Goal: Task Accomplishment & Management: Manage account settings

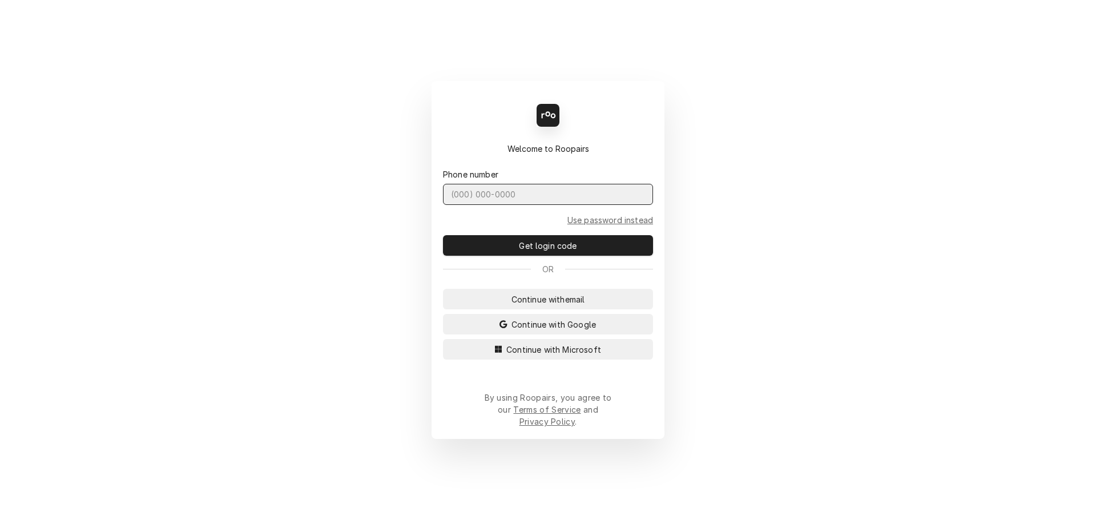
click at [581, 205] on input "Dynamic Content Wrapper" at bounding box center [548, 194] width 210 height 21
type input "(727) 215-5775"
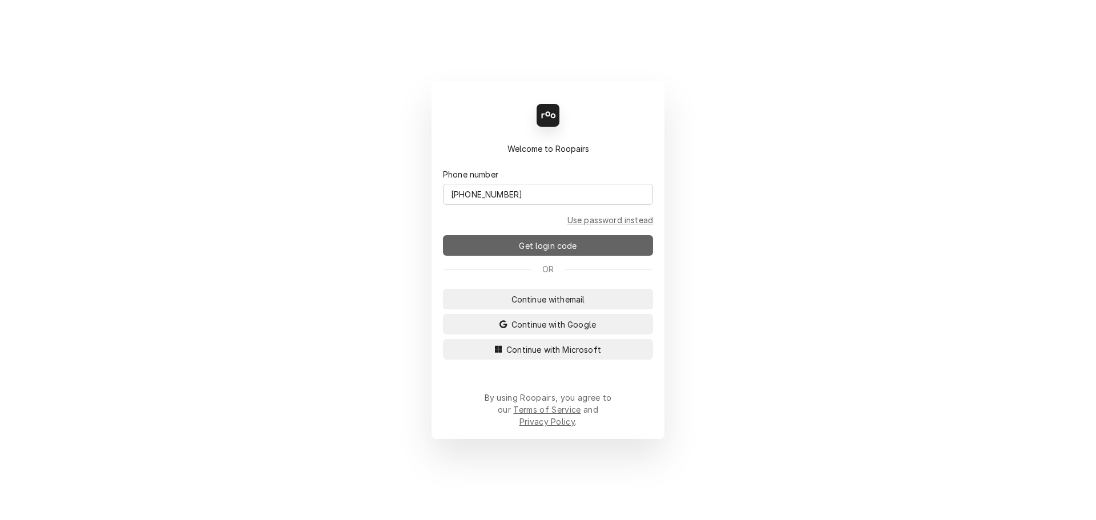
click at [561, 252] on span "Get login code" at bounding box center [548, 246] width 62 height 12
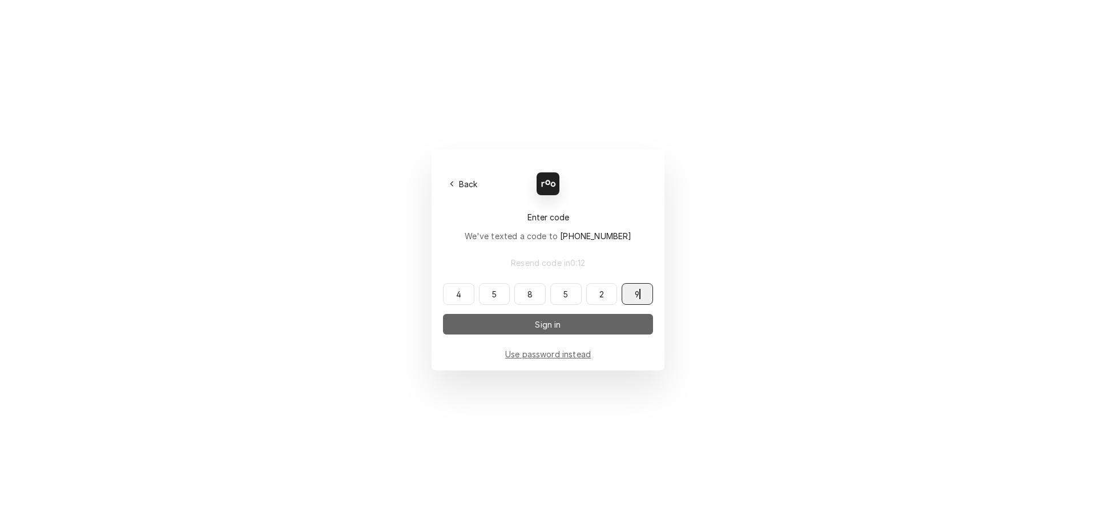
type input "458529"
click at [524, 328] on button "Sign in" at bounding box center [548, 324] width 210 height 21
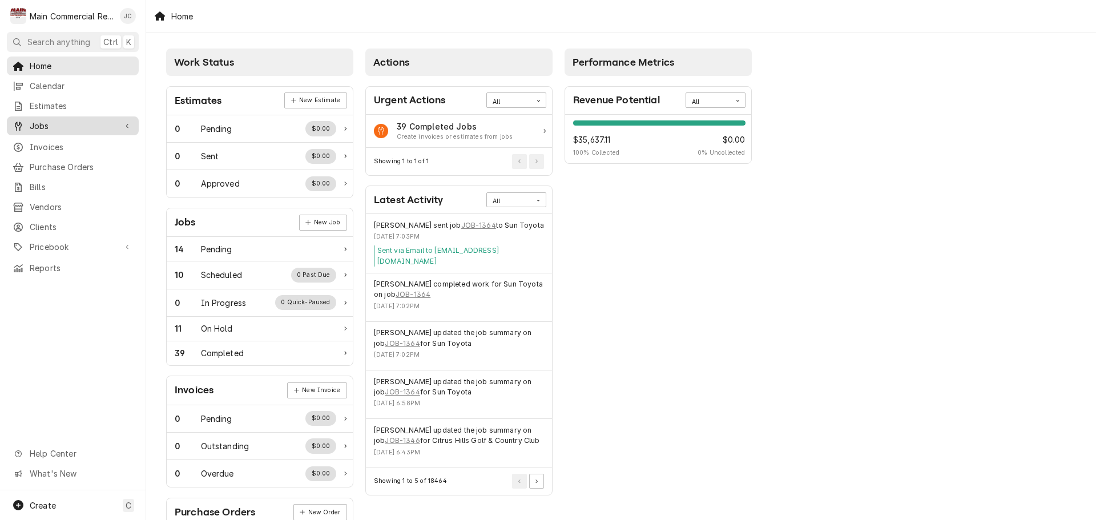
click at [39, 122] on span "Jobs" at bounding box center [73, 126] width 86 height 12
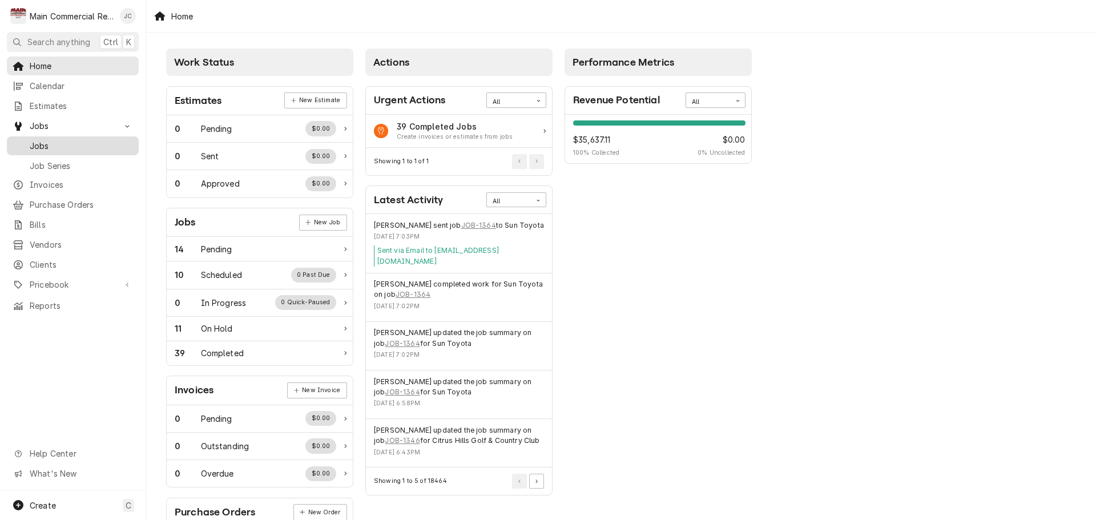
click at [41, 140] on span "Jobs" at bounding box center [81, 146] width 103 height 12
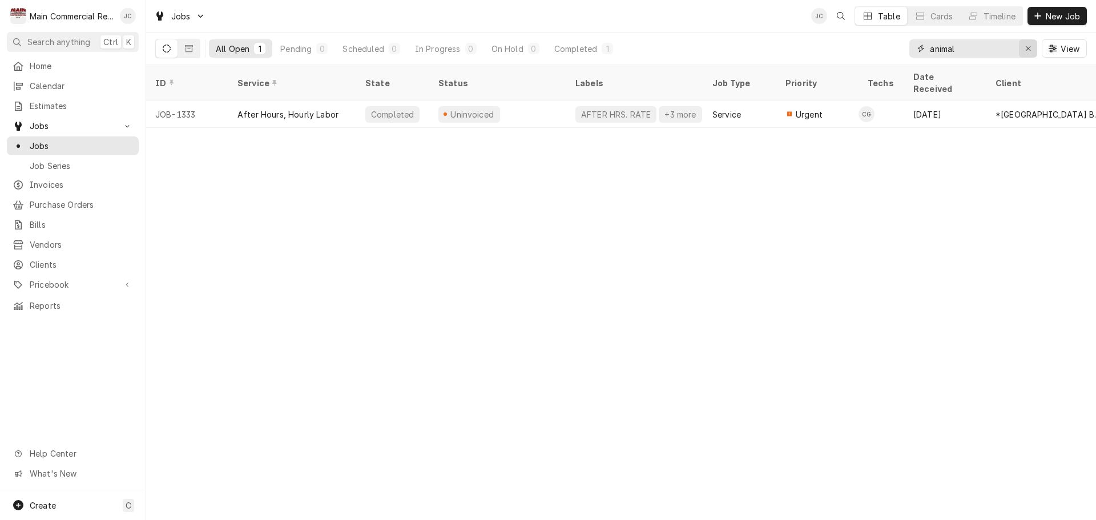
click at [1029, 47] on icon "Erase input" at bounding box center [1028, 49] width 6 height 8
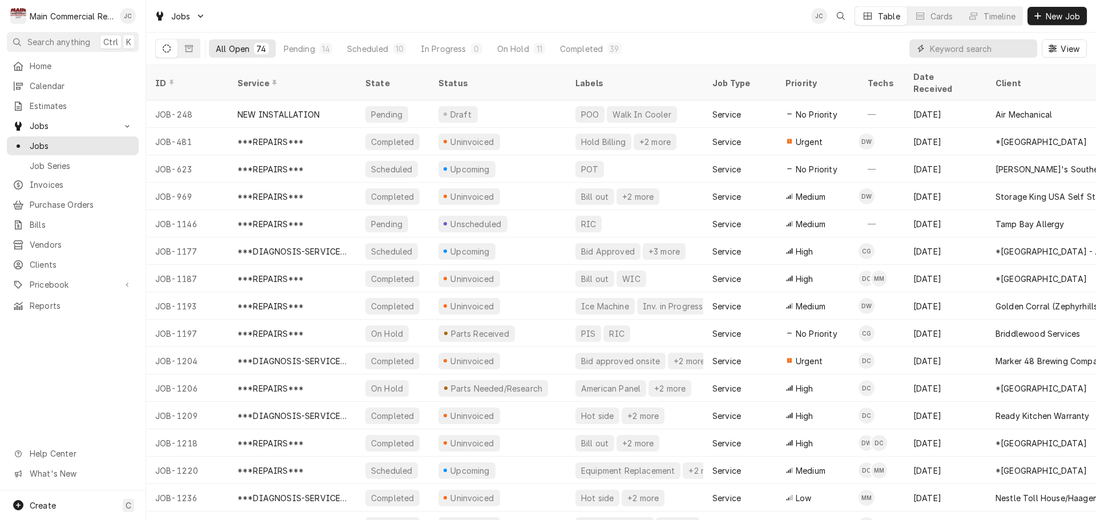
click at [984, 45] on input "Dynamic Content Wrapper" at bounding box center [981, 48] width 102 height 18
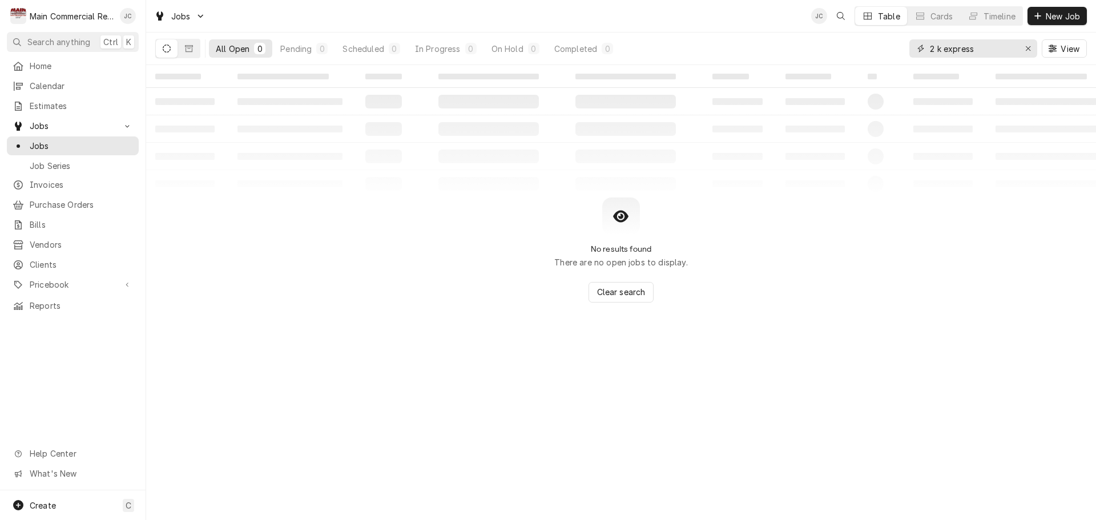
click at [931, 50] on input "2 k express" at bounding box center [973, 48] width 86 height 18
type input "2k express"
click at [188, 43] on button "Dynamic Content Wrapper" at bounding box center [189, 48] width 22 height 18
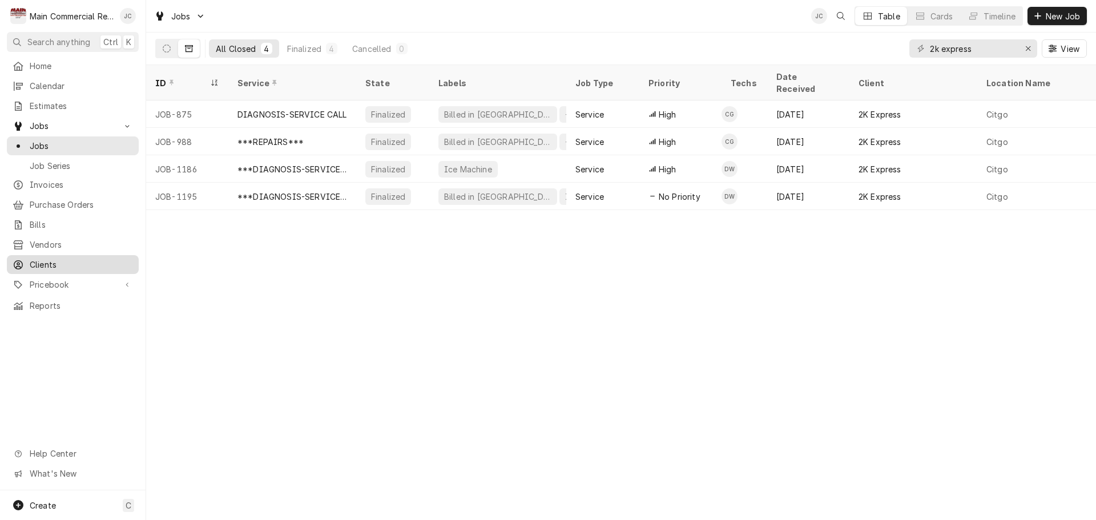
click at [44, 259] on span "Clients" at bounding box center [81, 265] width 103 height 12
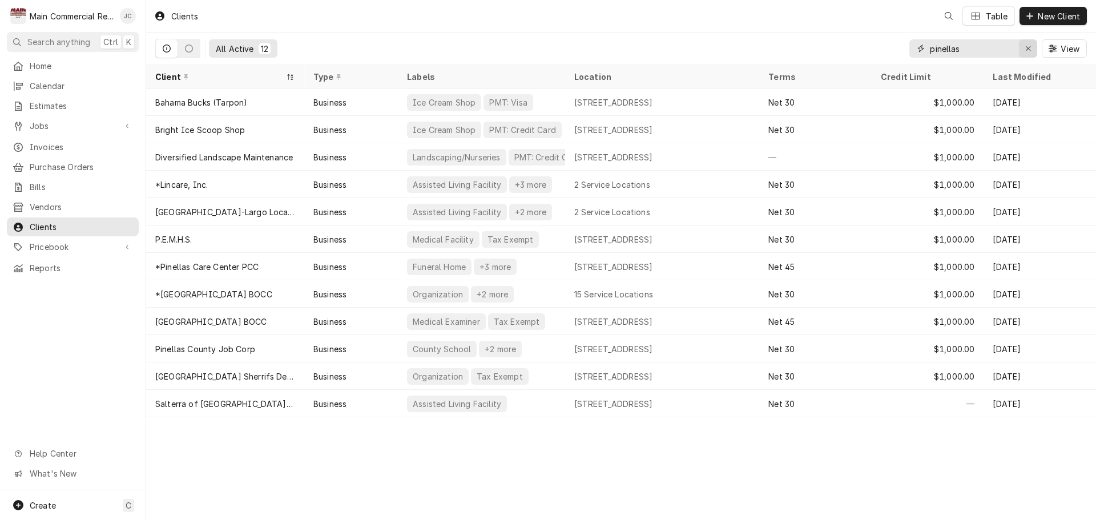
click at [1027, 53] on div "Erase input" at bounding box center [1028, 48] width 11 height 11
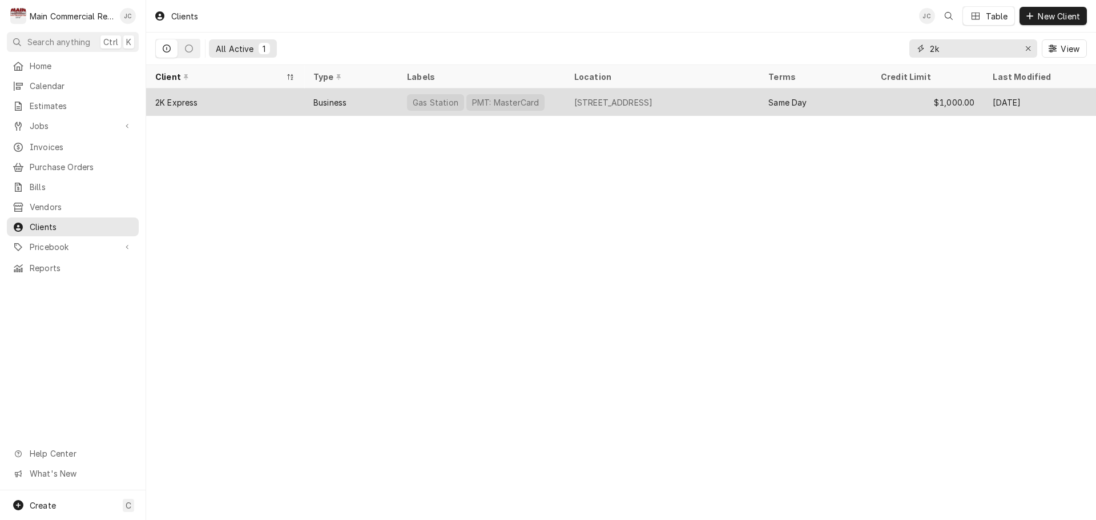
type input "2k"
click at [180, 101] on div "2K Express" at bounding box center [176, 102] width 43 height 12
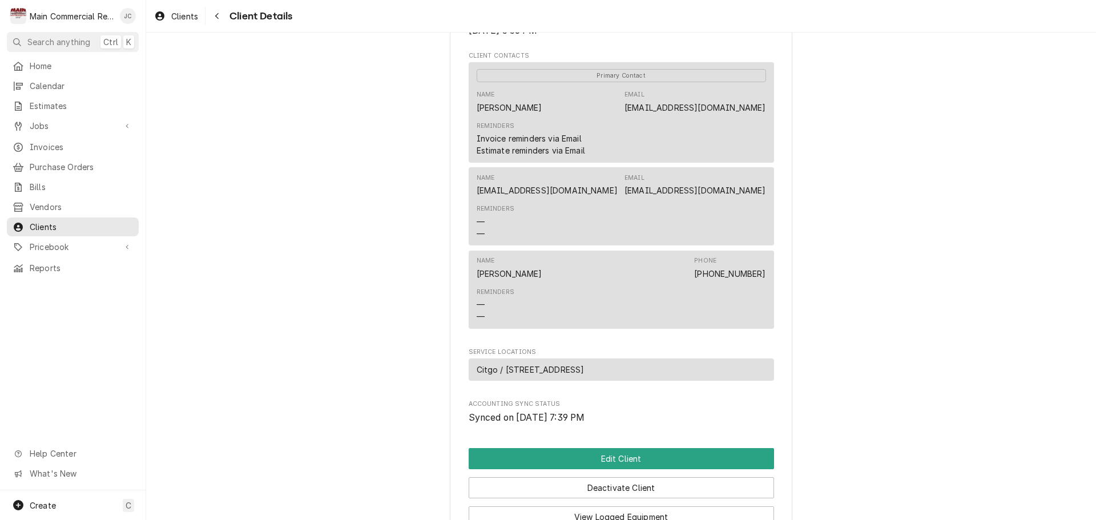
scroll to position [524, 0]
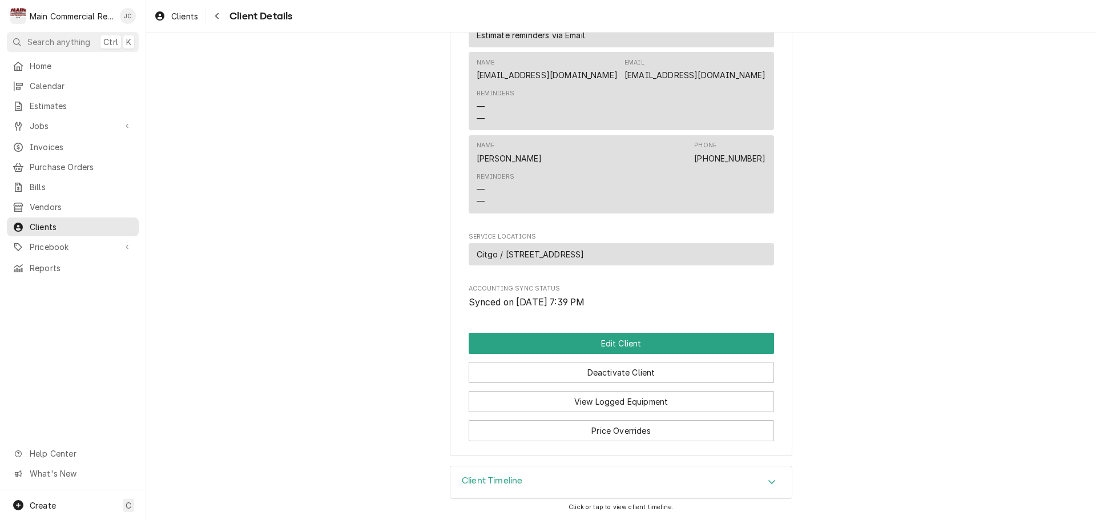
click at [698, 489] on div "Client Timeline" at bounding box center [620, 482] width 341 height 32
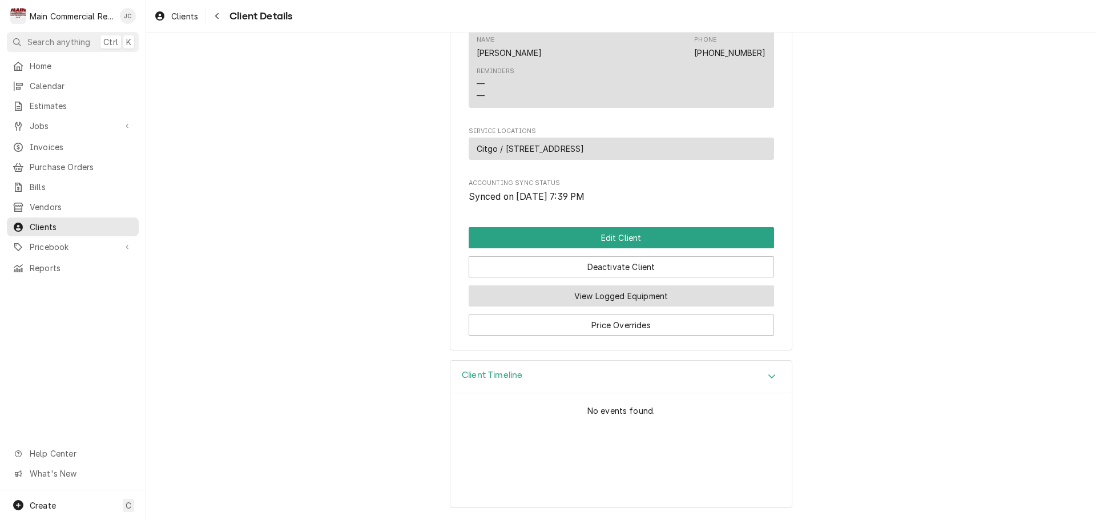
click at [602, 302] on button "View Logged Equipment" at bounding box center [621, 295] width 305 height 21
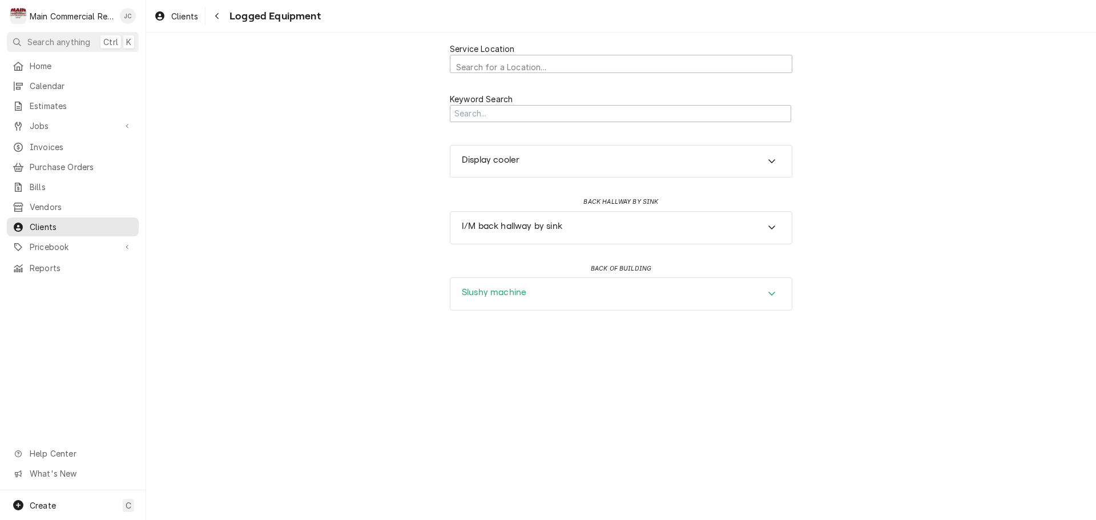
click at [772, 286] on div "Slushy machine" at bounding box center [620, 294] width 341 height 32
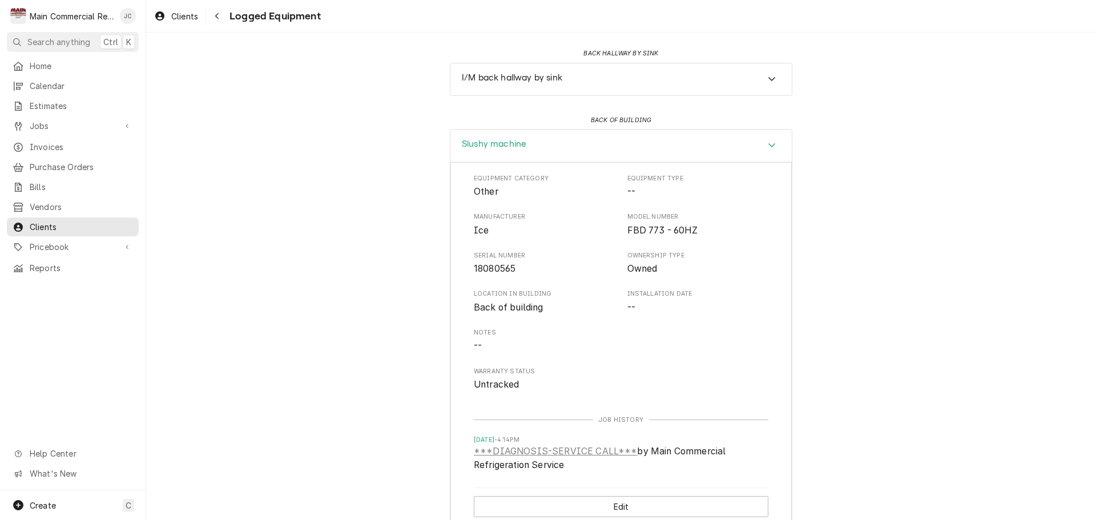
scroll to position [167, 0]
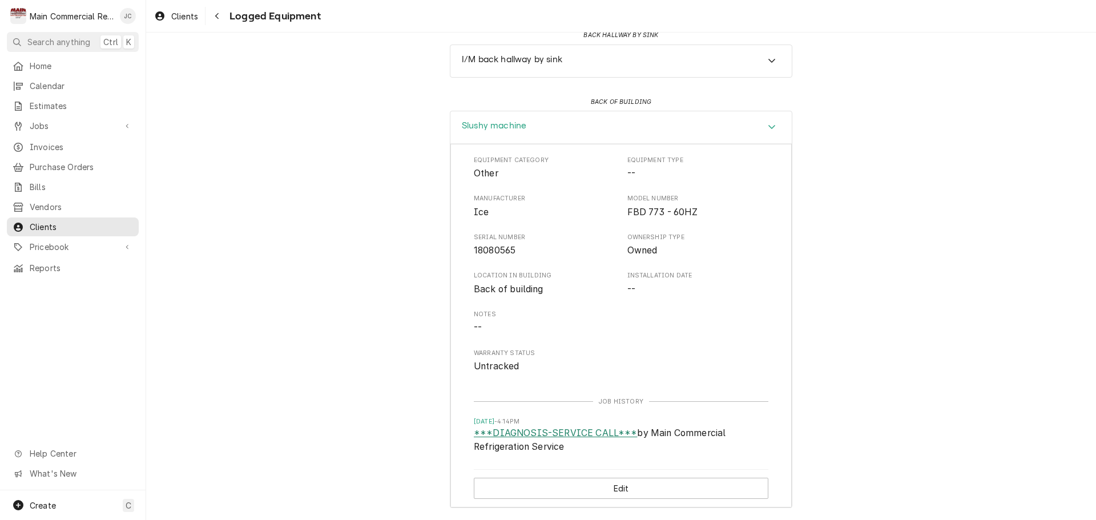
click at [552, 435] on link "***DIAGNOSIS-SERVICE CALL***" at bounding box center [555, 434] width 163 height 14
click at [216, 15] on icon "Navigate back" at bounding box center [217, 16] width 5 height 8
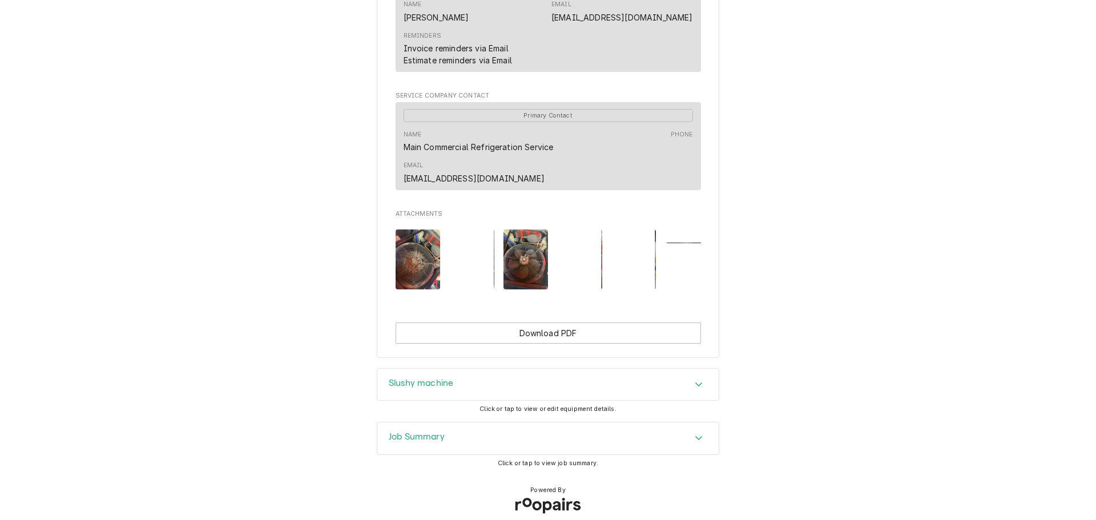
scroll to position [839, 0]
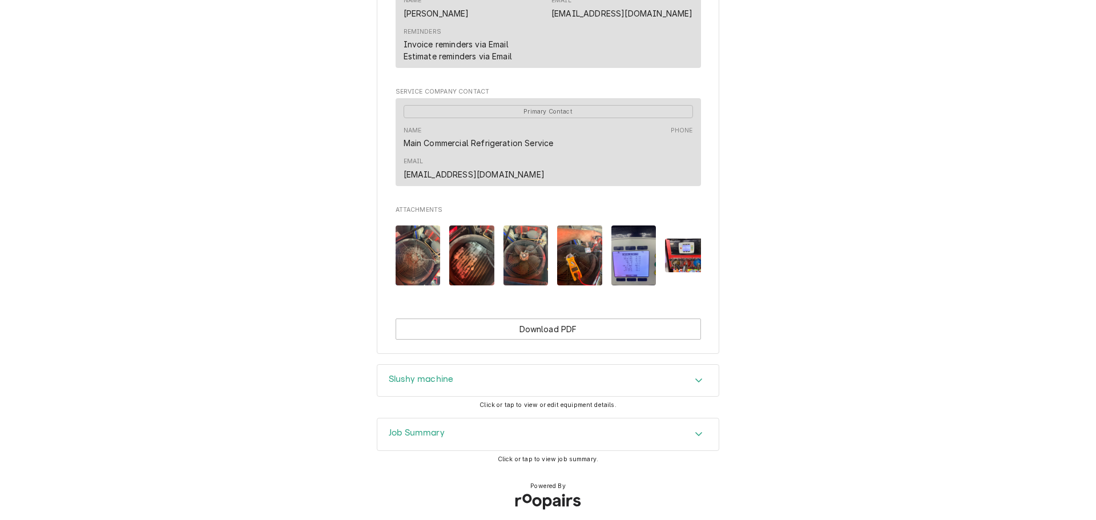
click at [497, 419] on div "Job Summary" at bounding box center [547, 435] width 341 height 32
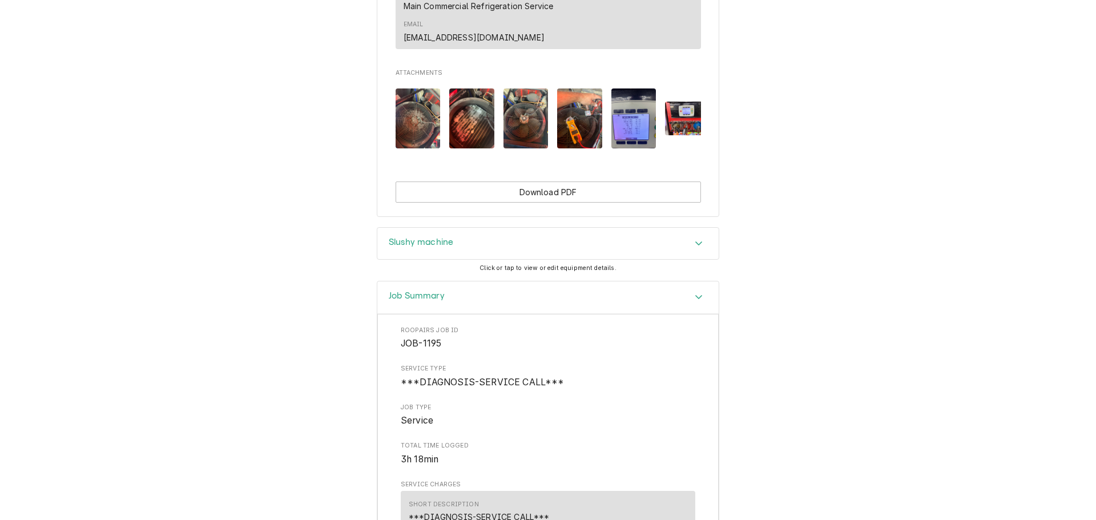
scroll to position [919, 0]
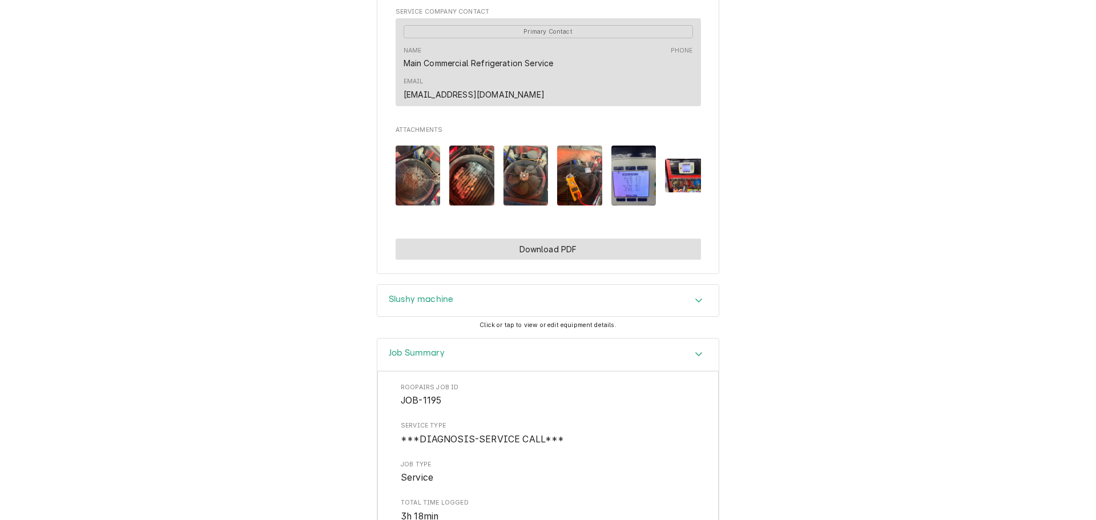
click at [560, 243] on button "Download PDF" at bounding box center [548, 249] width 305 height 21
click at [574, 247] on button "Download PDF" at bounding box center [548, 249] width 305 height 21
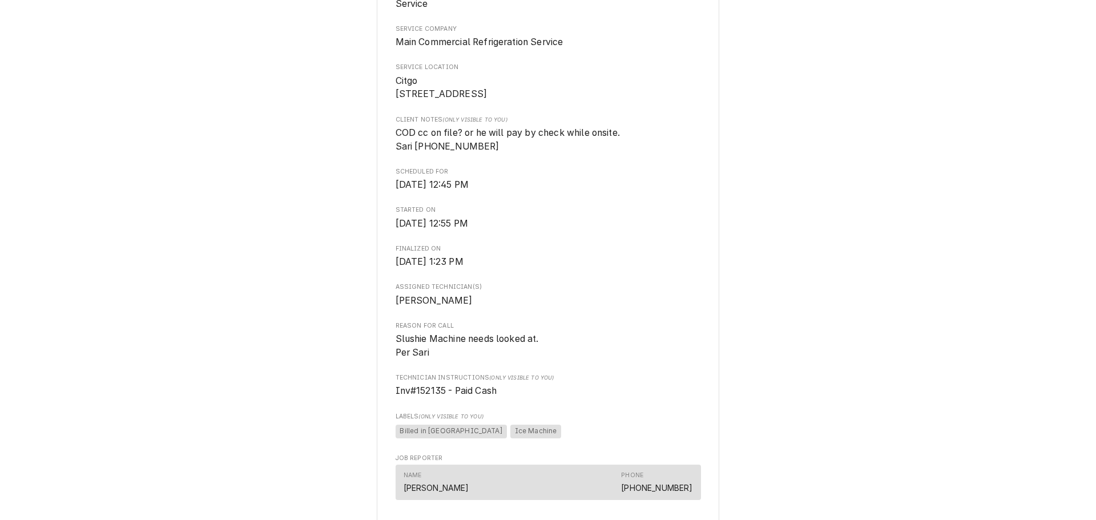
scroll to position [0, 0]
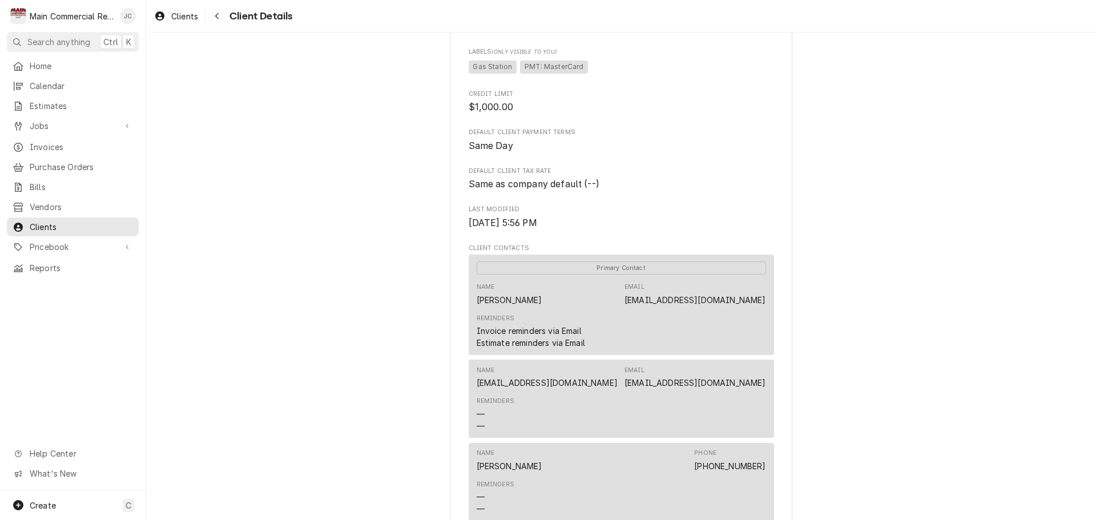
scroll to position [228, 0]
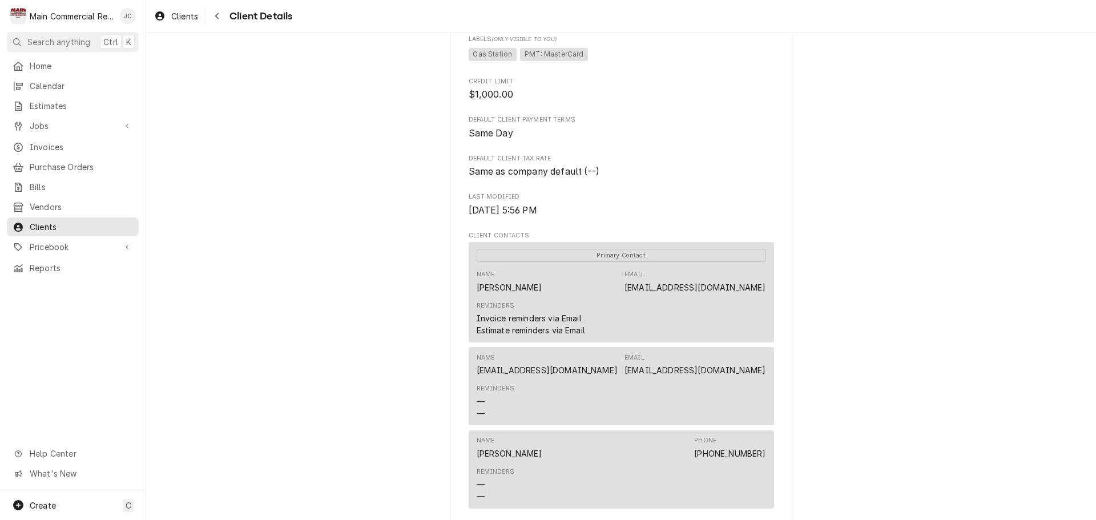
click at [605, 323] on div "Reminders Invoice reminders via Email Estimate reminders via Email" at bounding box center [621, 318] width 289 height 43
click at [637, 264] on div "Primary Contact" at bounding box center [621, 255] width 289 height 22
click at [630, 255] on span "Primary Contact" at bounding box center [621, 255] width 289 height 13
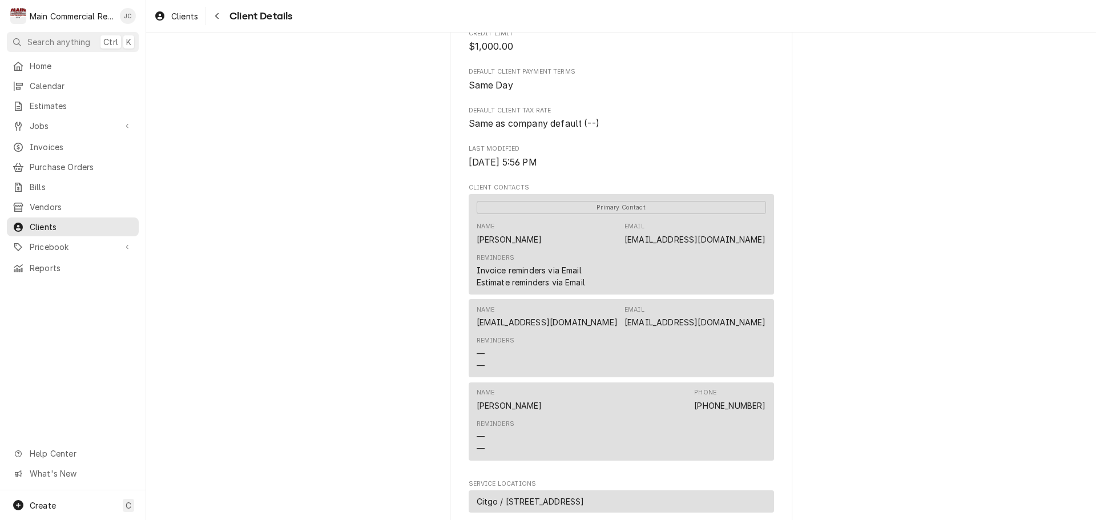
scroll to position [457, 0]
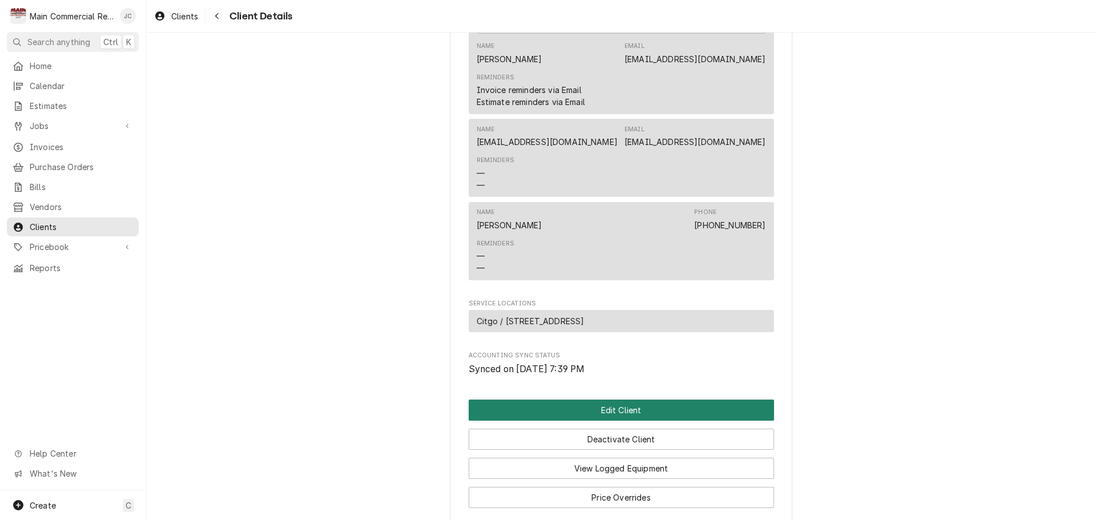
click at [624, 414] on button "Edit Client" at bounding box center [621, 410] width 305 height 21
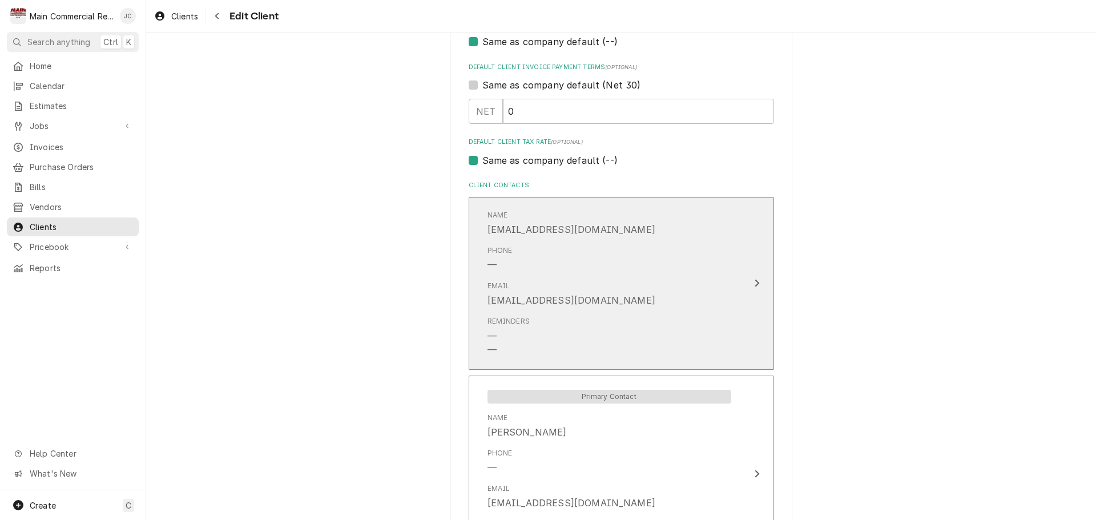
scroll to position [571, 0]
click at [678, 266] on div "Phone —" at bounding box center [610, 257] width 244 height 35
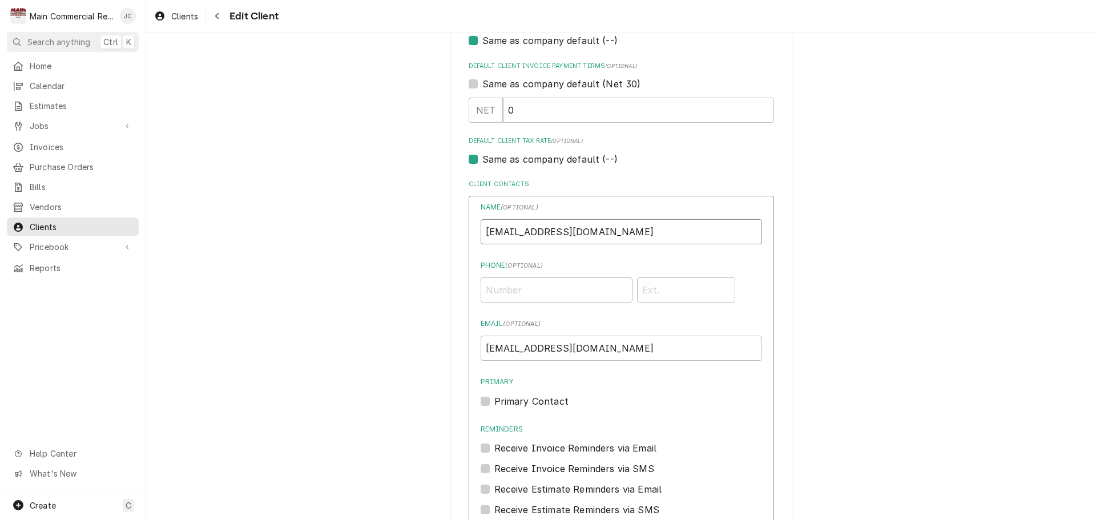
drag, startPoint x: 604, startPoint y: 232, endPoint x: 435, endPoint y: 230, distance: 168.4
click at [435, 230] on div "Please provide the following information about your client: Client Type Industr…" at bounding box center [621, 329] width 950 height 1711
type input "[EMAIL_ADDRESS][DOMAIN_NAME]"
click at [598, 232] on input "[EMAIL_ADDRESS][DOMAIN_NAME]" at bounding box center [621, 231] width 281 height 25
drag, startPoint x: 606, startPoint y: 236, endPoint x: 342, endPoint y: 232, distance: 263.8
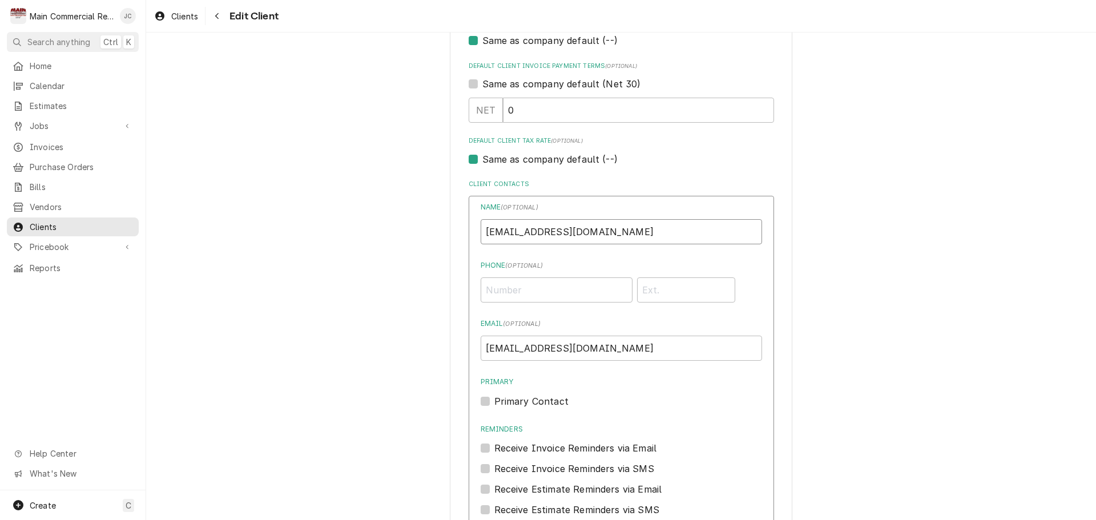
click at [342, 232] on div "Please provide the following information about your client: Client Type Industr…" at bounding box center [621, 329] width 950 height 1711
drag, startPoint x: 621, startPoint y: 344, endPoint x: 400, endPoint y: 352, distance: 221.7
click at [401, 353] on div "Please provide the following information about your client: Client Type Industr…" at bounding box center [621, 329] width 950 height 1711
paste input "[EMAIL_ADDRESS][DOMAIN_NAME]"
type input "[EMAIL_ADDRESS][DOMAIN_NAME]"
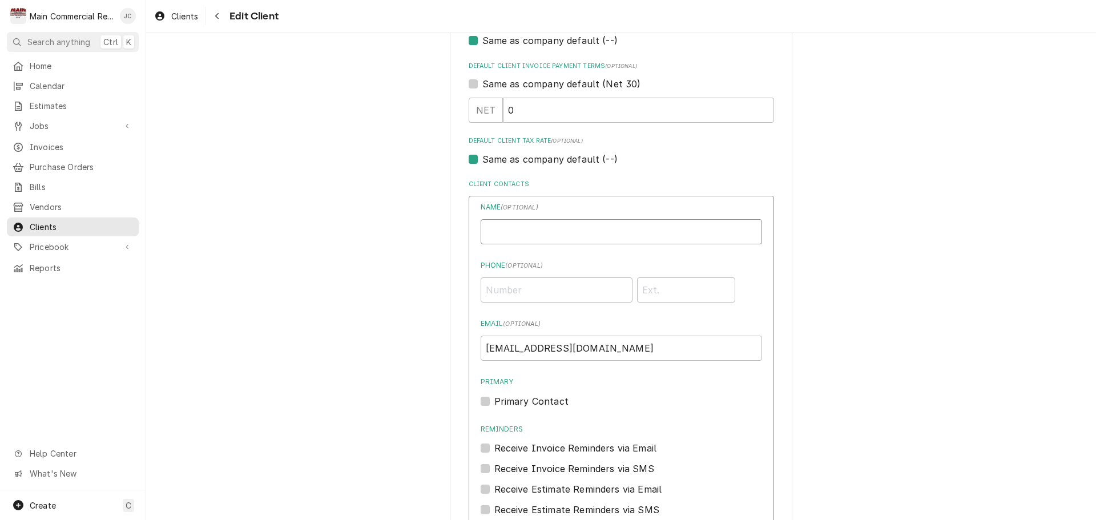
drag, startPoint x: 529, startPoint y: 231, endPoint x: 528, endPoint y: 222, distance: 8.7
click at [529, 231] on input "Business Name" at bounding box center [621, 231] width 281 height 25
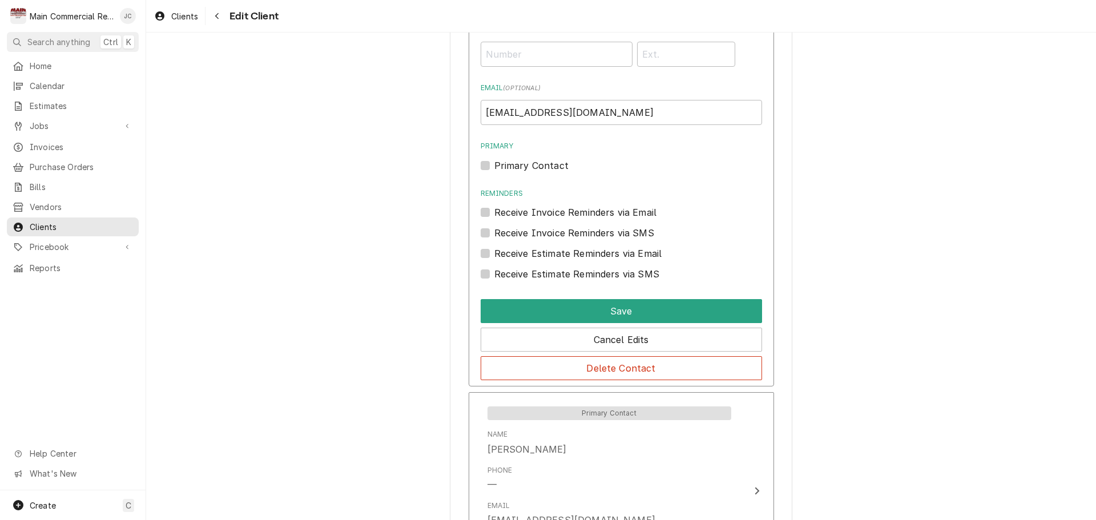
scroll to position [914, 0]
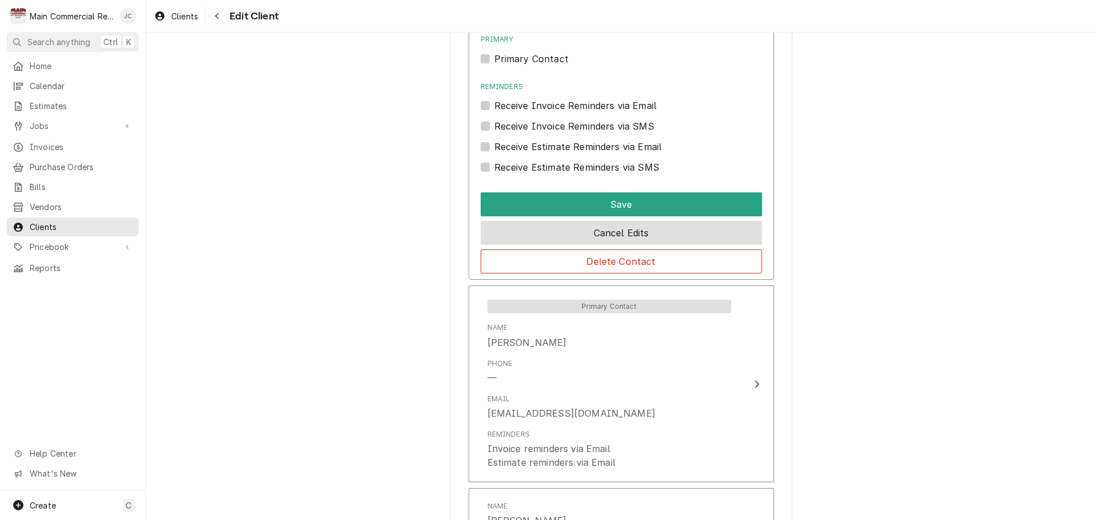
type input "Sari"
click at [621, 234] on button "Cancel Edits" at bounding box center [621, 233] width 281 height 24
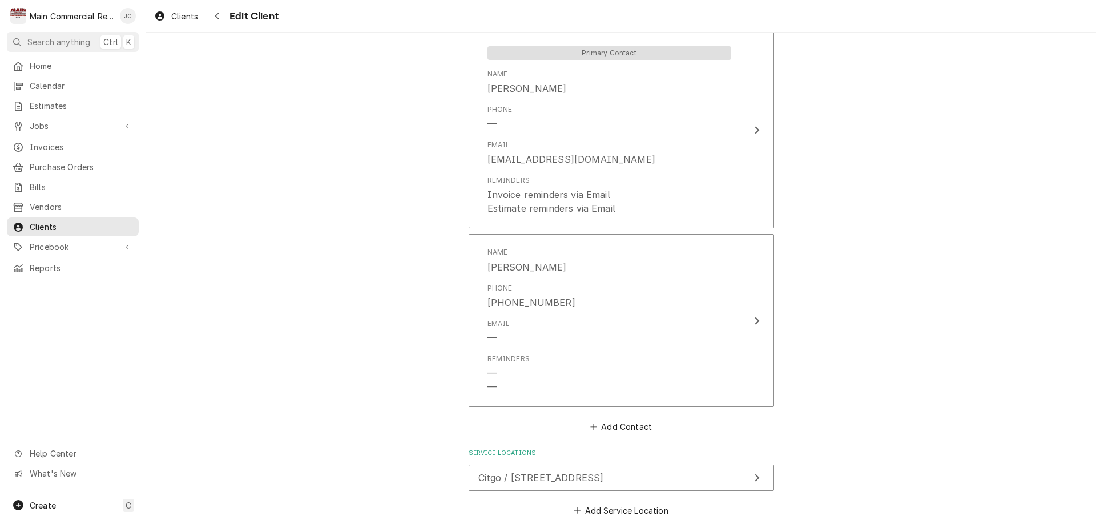
scroll to position [660, 0]
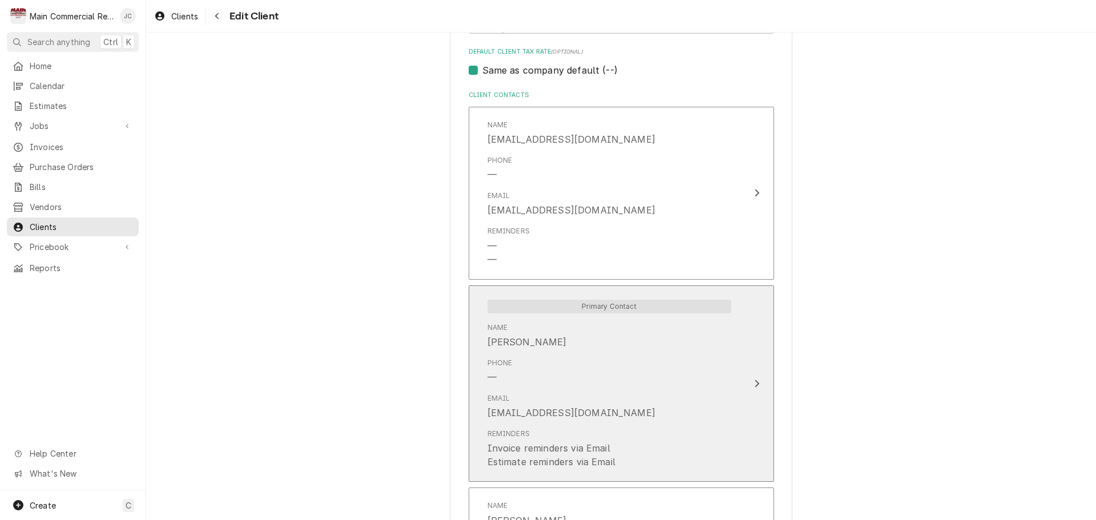
click at [675, 371] on div "Phone —" at bounding box center [610, 370] width 244 height 35
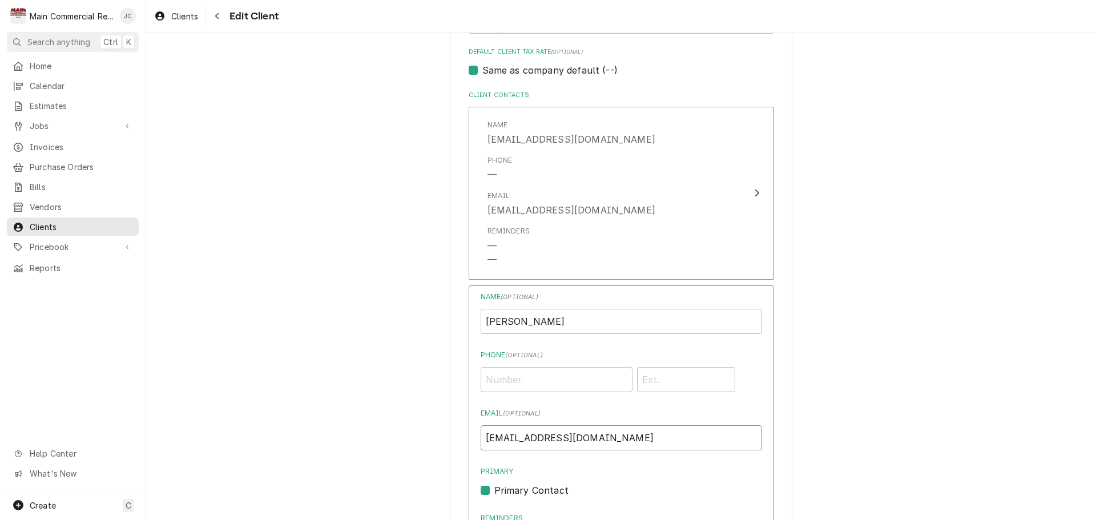
drag, startPoint x: 592, startPoint y: 441, endPoint x: 415, endPoint y: 439, distance: 177.0
click at [417, 437] on div "Please provide the following information about your client: Client Type Industr…" at bounding box center [621, 227] width 950 height 1687
paste input "ed1988@my"
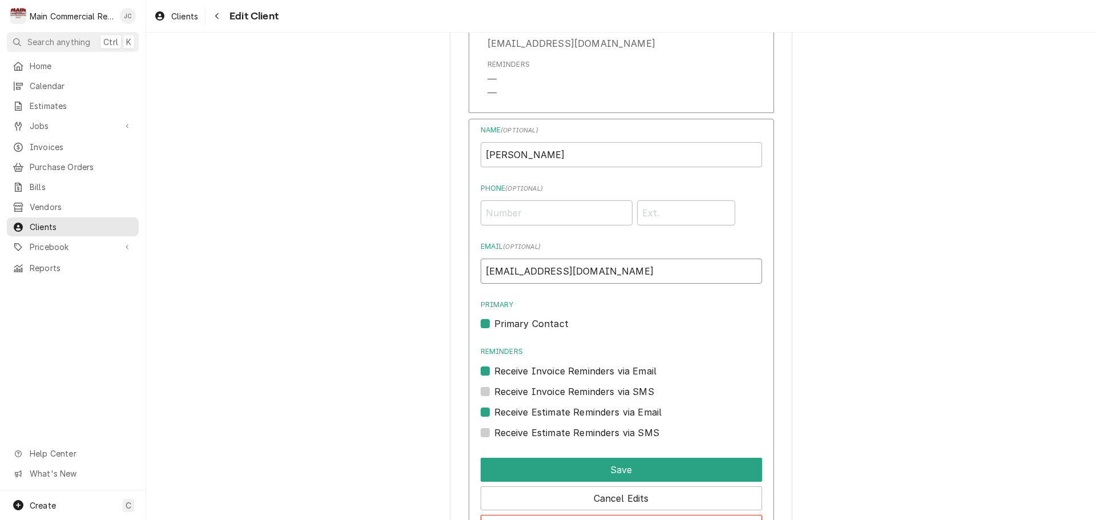
scroll to position [831, 0]
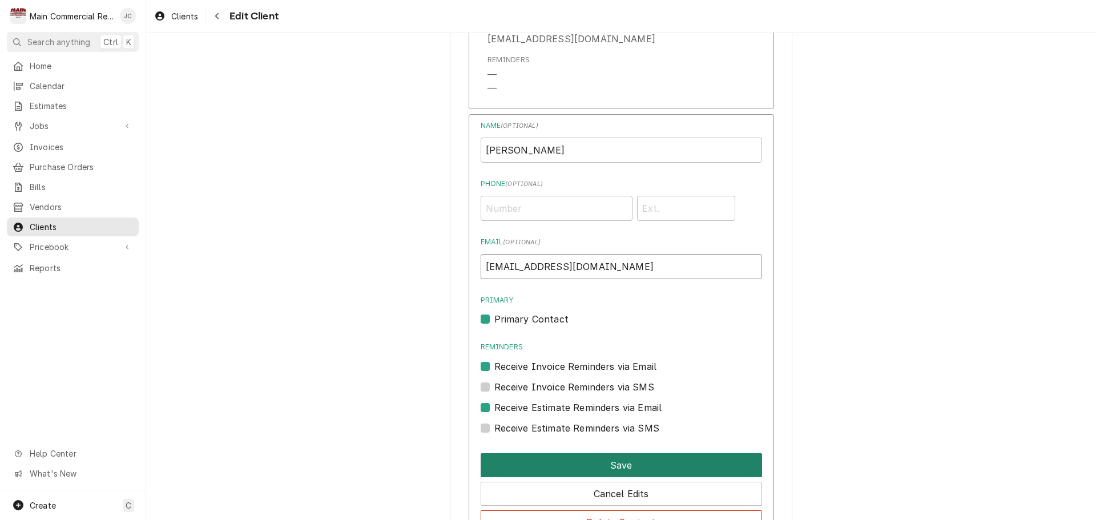
type input "[EMAIL_ADDRESS][DOMAIN_NAME]"
click at [611, 465] on button "Save" at bounding box center [621, 465] width 281 height 24
type textarea "x"
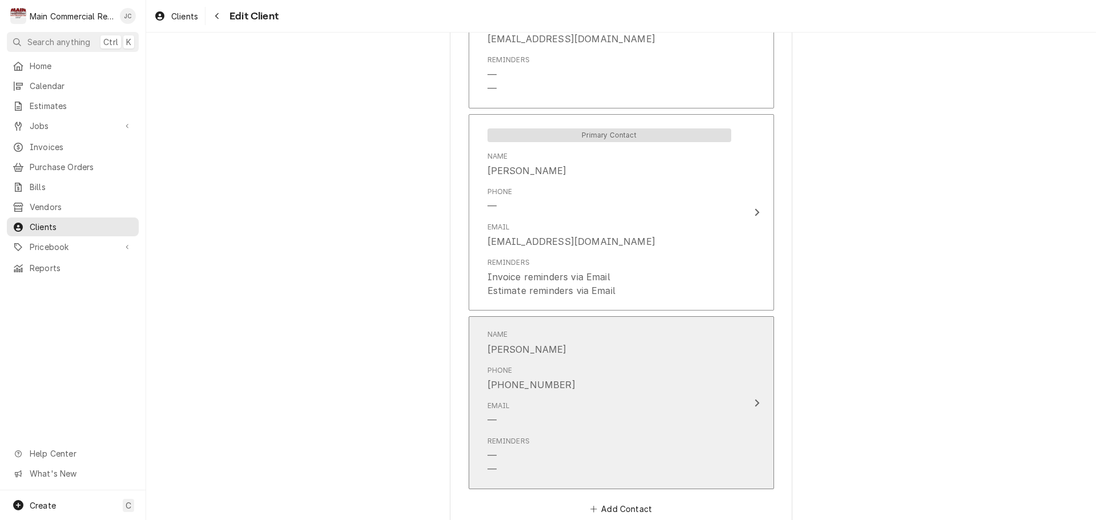
click at [697, 406] on div "Email —" at bounding box center [610, 413] width 244 height 35
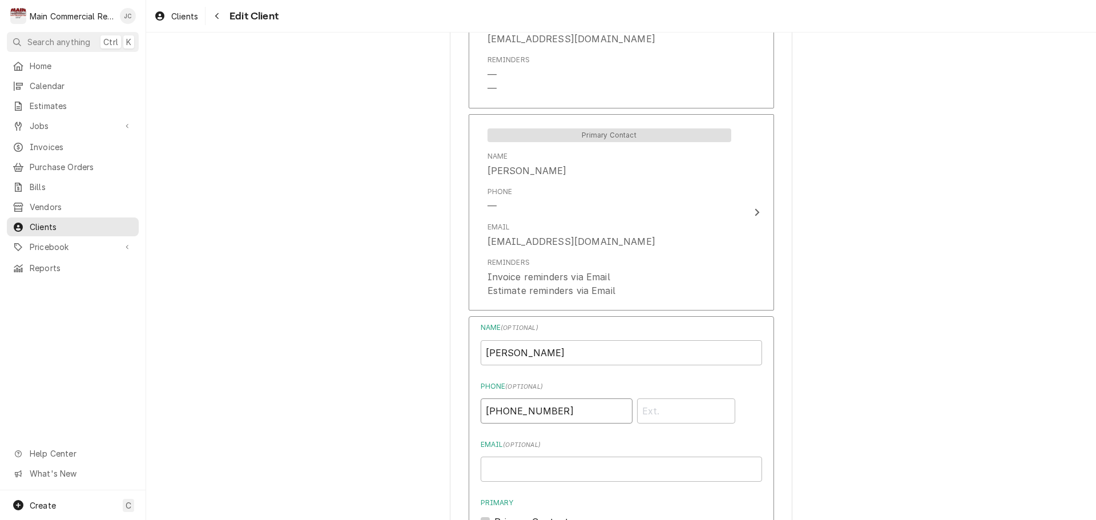
drag, startPoint x: 595, startPoint y: 415, endPoint x: 446, endPoint y: 408, distance: 149.2
click at [450, 410] on div "Please provide the following information about your client: Client Type Industr…" at bounding box center [621, 68] width 343 height 1691
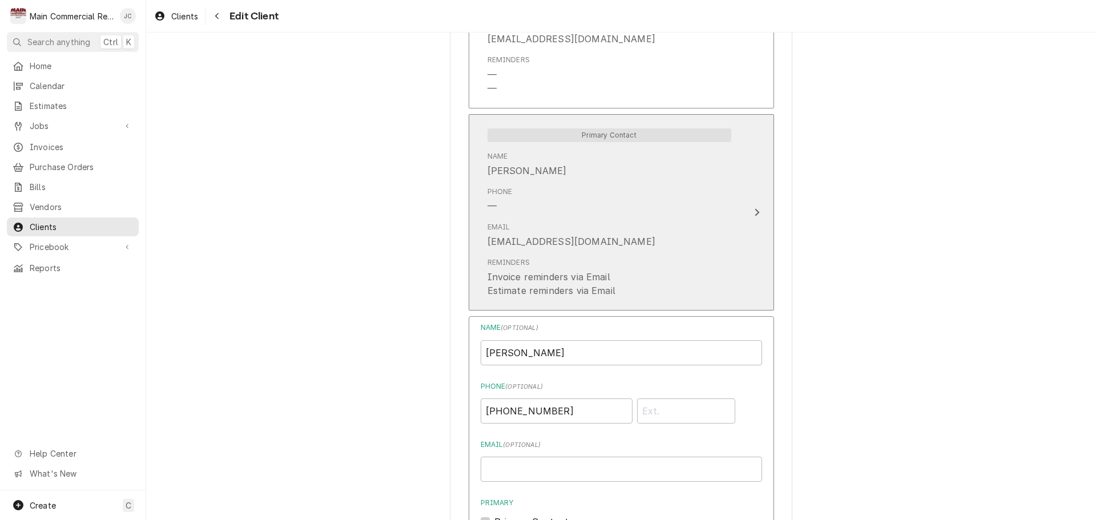
click at [686, 221] on div "Email sed1988@myyahoo.com" at bounding box center [610, 235] width 244 height 35
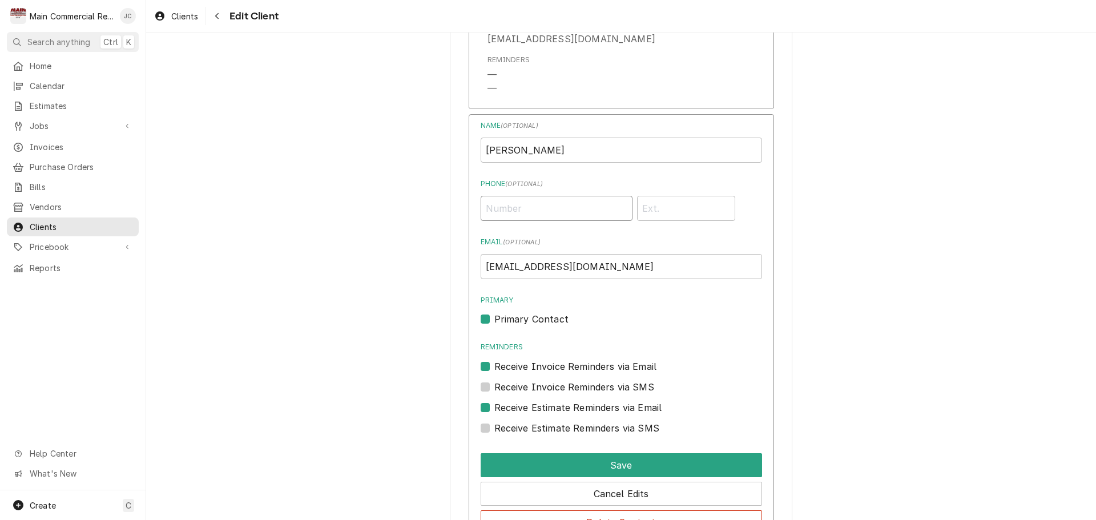
click at [548, 198] on input "Phone ( optional )" at bounding box center [557, 208] width 152 height 25
paste input "[PHONE_NUMBER]"
type input "[PHONE_NUMBER]"
click at [634, 467] on button "Save" at bounding box center [621, 465] width 281 height 24
type textarea "x"
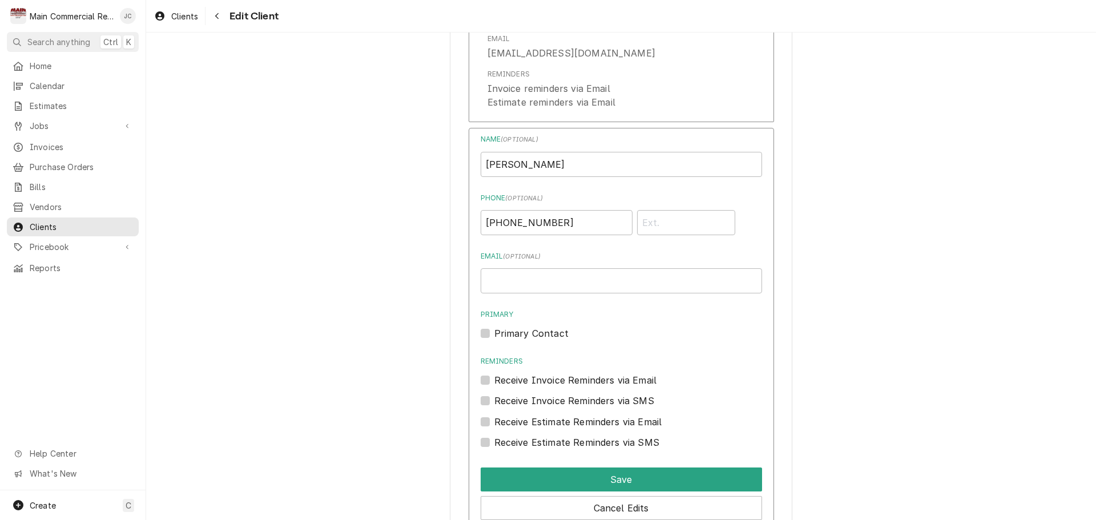
scroll to position [1060, 0]
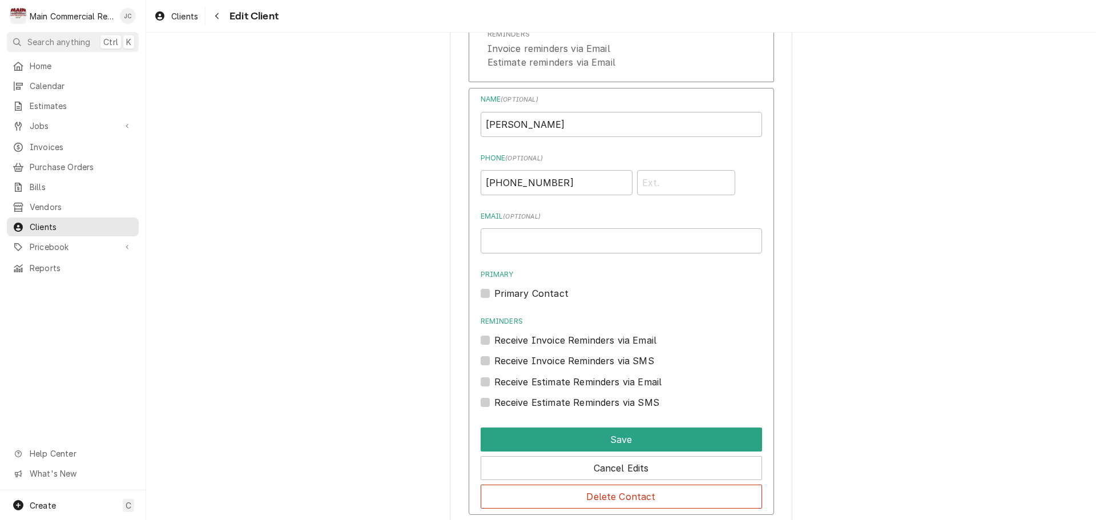
click at [699, 321] on label "Reminders" at bounding box center [621, 321] width 281 height 10
click at [699, 333] on input "Reminders" at bounding box center [634, 345] width 281 height 25
checkbox input "true"
click at [622, 441] on button "Save" at bounding box center [621, 440] width 281 height 24
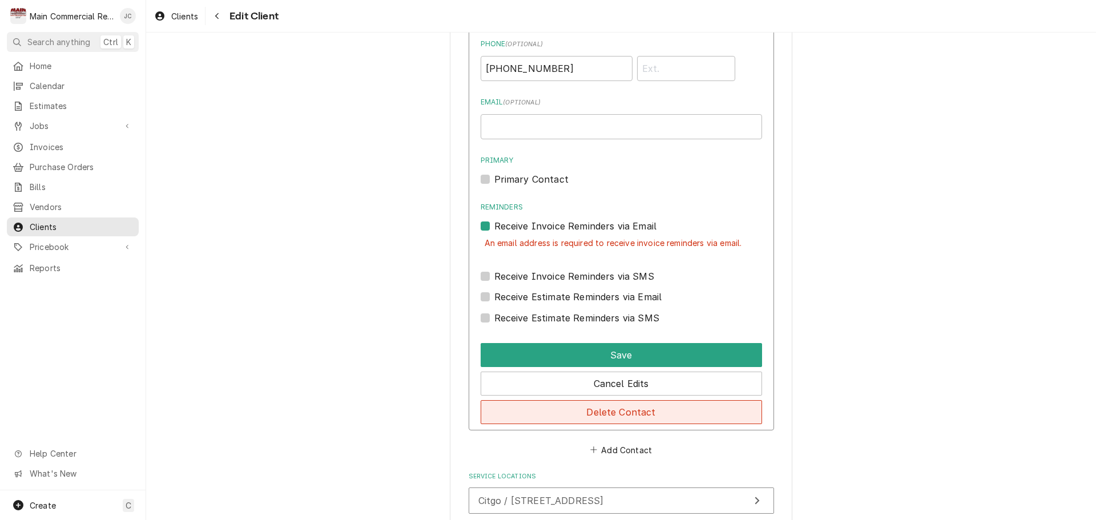
click at [635, 415] on button "Delete Contact" at bounding box center [621, 412] width 281 height 24
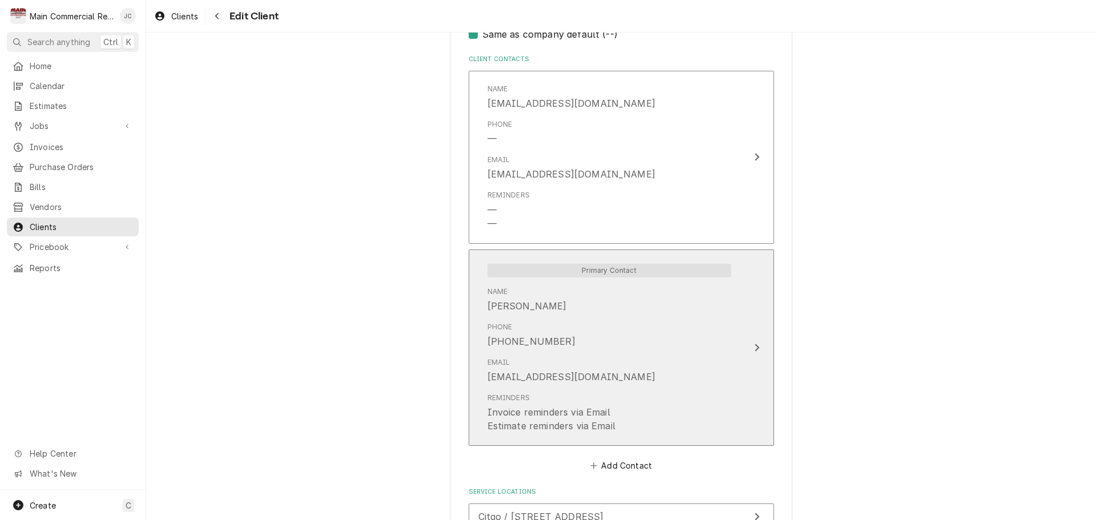
scroll to position [631, 0]
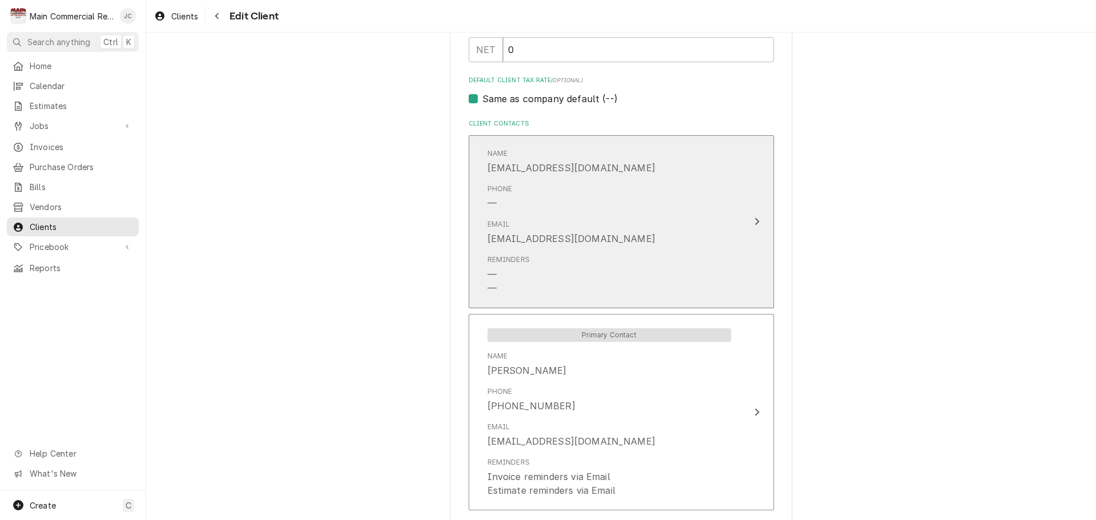
click at [730, 247] on div "Name 900076495@myuvi.net Phone — Email 900076495@myuvi.net Reminders — —" at bounding box center [609, 222] width 262 height 160
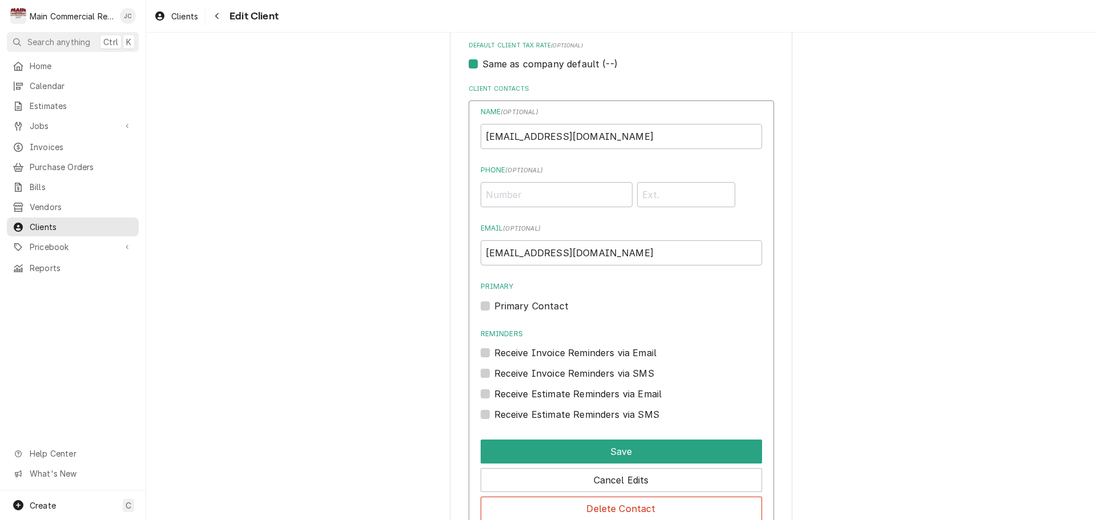
scroll to position [746, 0]
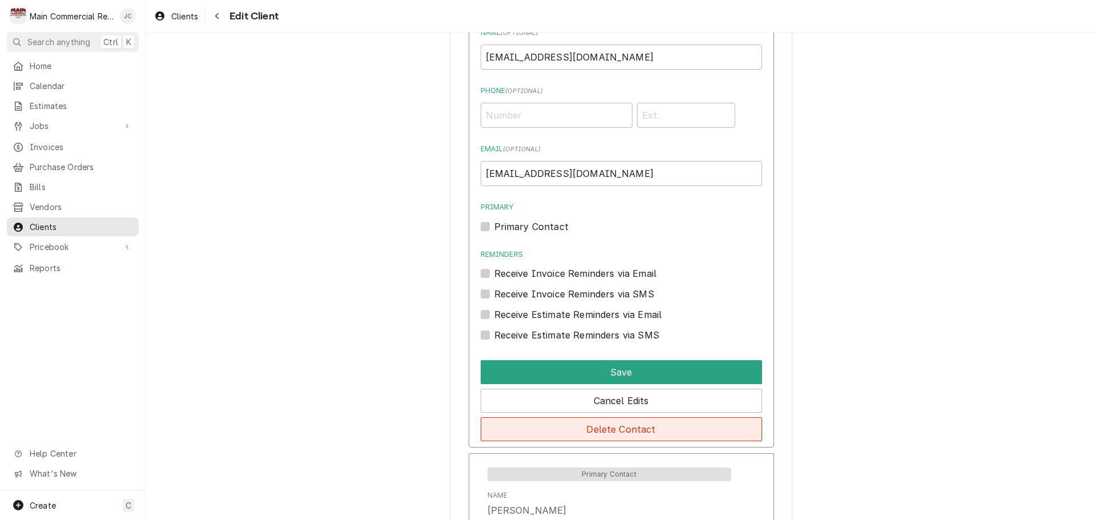
click at [627, 433] on button "Delete Contact" at bounding box center [621, 429] width 281 height 24
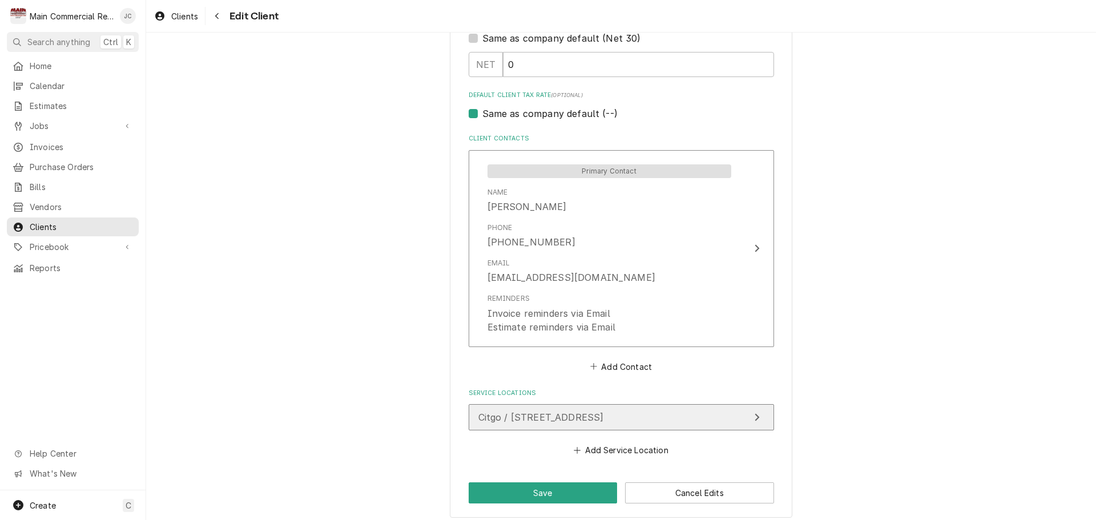
scroll to position [625, 0]
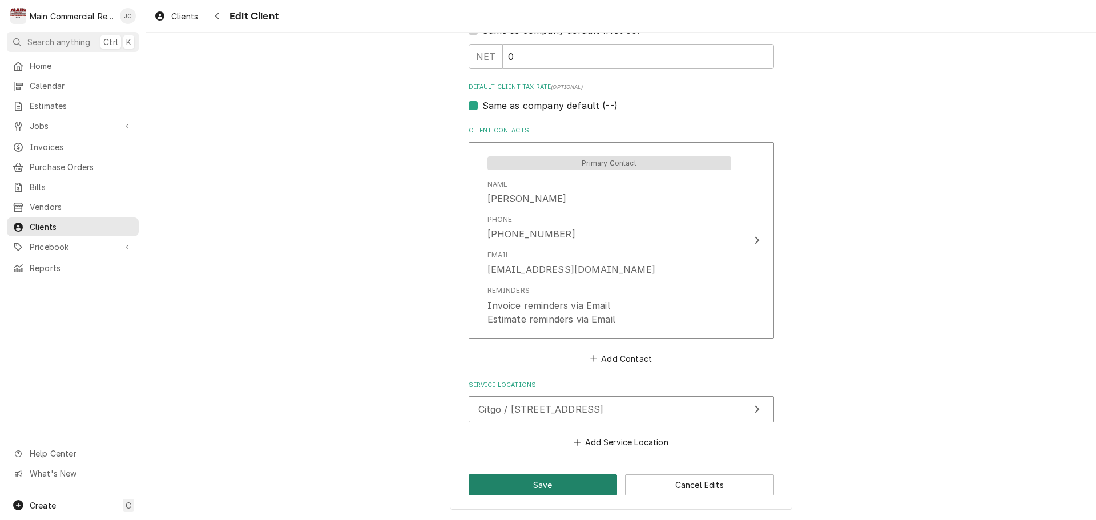
click at [511, 487] on button "Save" at bounding box center [543, 484] width 149 height 21
type textarea "x"
